Goal: Communication & Community: Connect with others

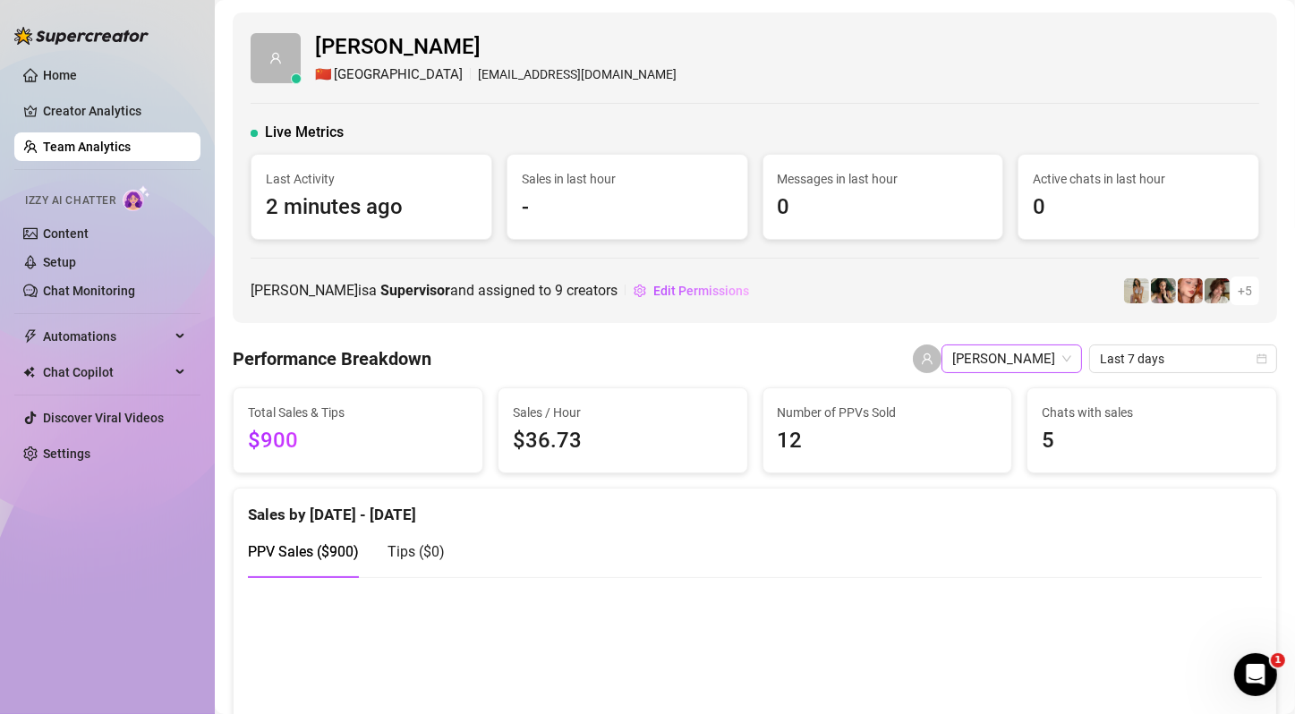
click at [1044, 360] on span "[PERSON_NAME]" at bounding box center [1011, 359] width 119 height 27
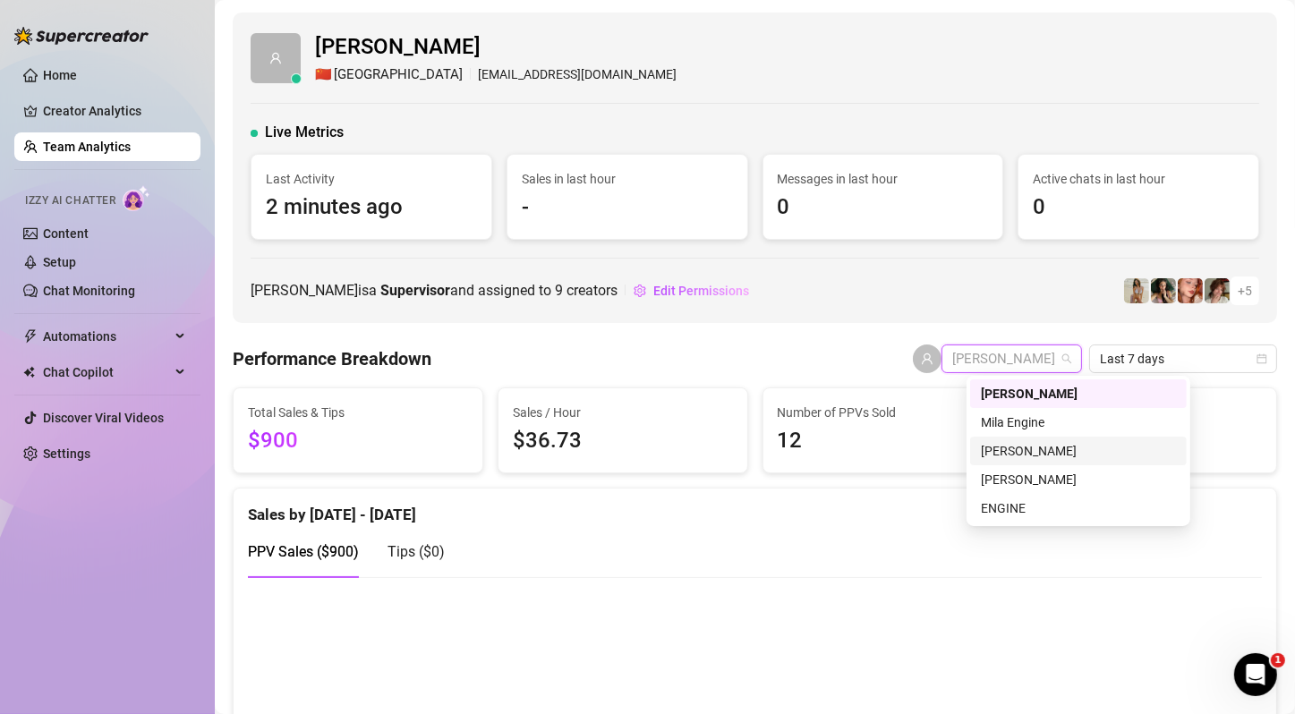
click at [1072, 451] on div "[PERSON_NAME]" at bounding box center [1078, 451] width 195 height 20
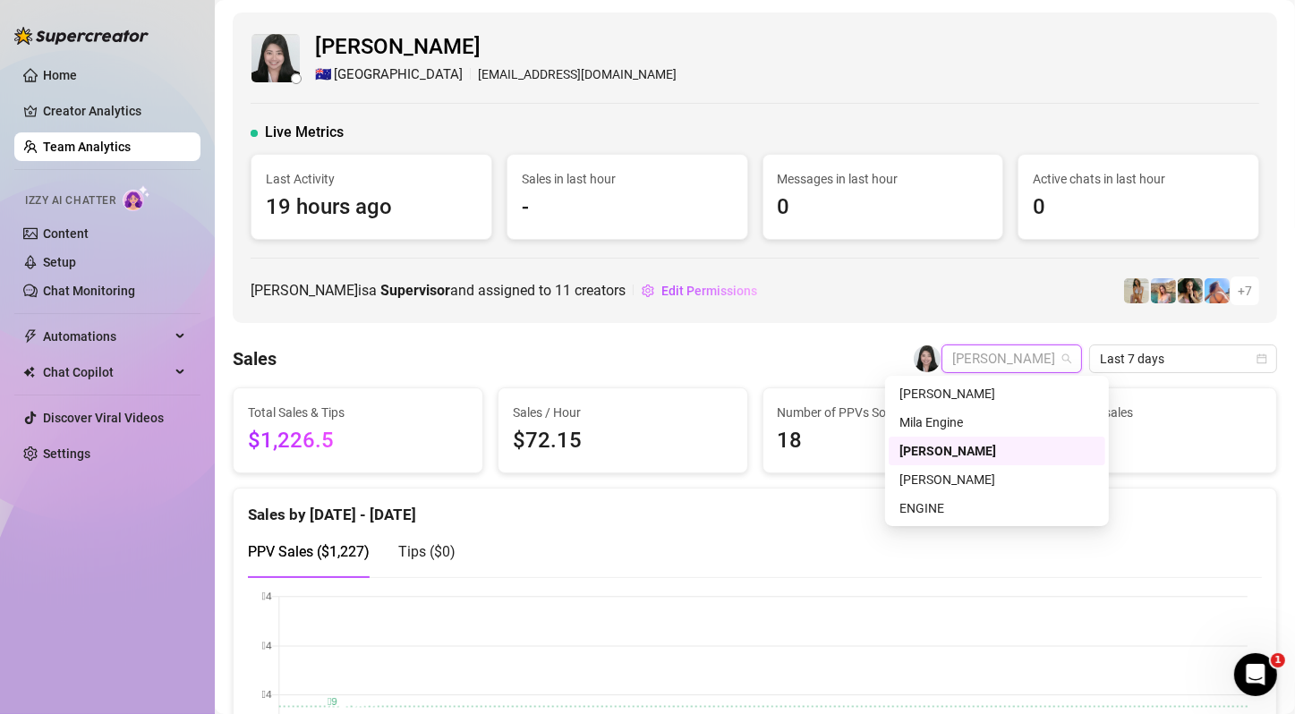
click at [1021, 358] on span "[PERSON_NAME]" at bounding box center [1011, 359] width 119 height 27
click at [995, 426] on div "Mila Engine" at bounding box center [997, 423] width 195 height 20
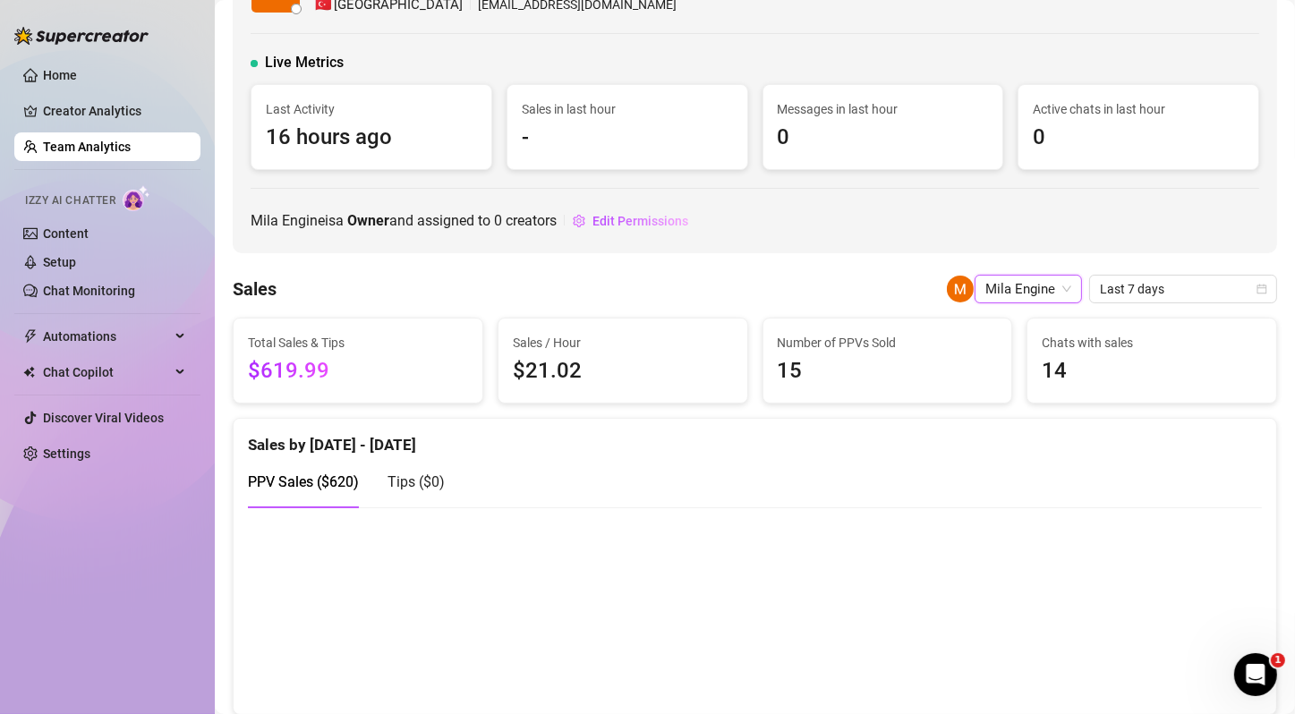
scroll to position [67, 0]
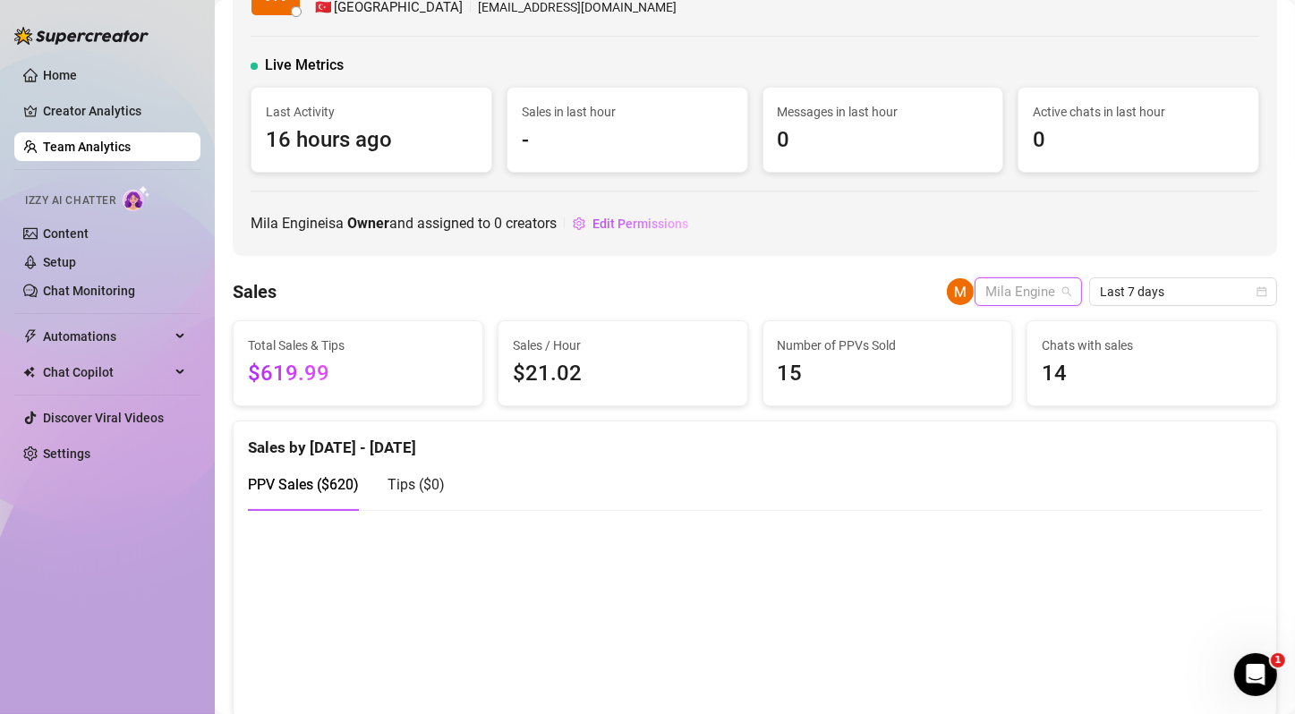
click at [1026, 278] on span "Mila Engine" at bounding box center [1029, 291] width 86 height 27
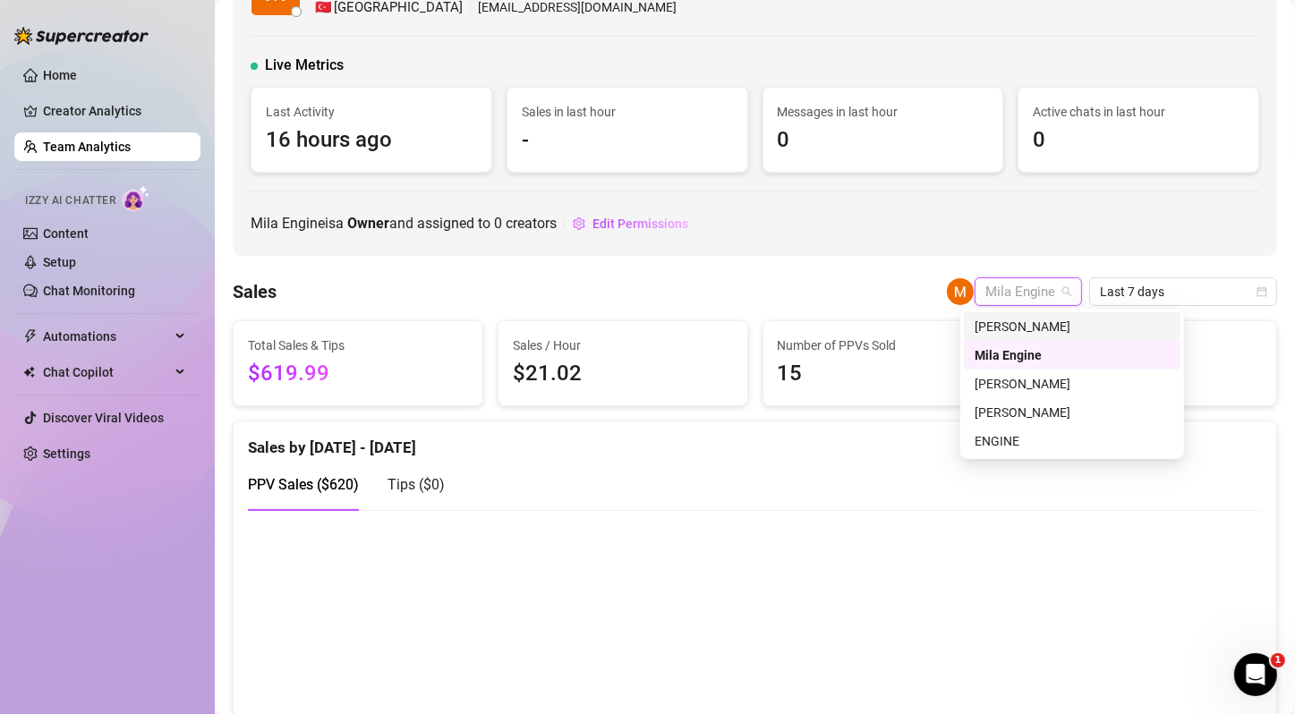
click at [1009, 320] on div "[PERSON_NAME]" at bounding box center [1072, 327] width 195 height 20
